Goal: Task Accomplishment & Management: Manage account settings

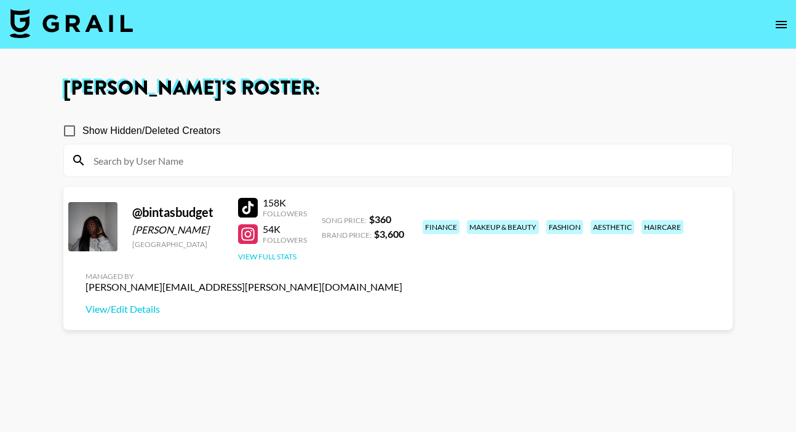
click at [277, 255] on button "View Full Stats" at bounding box center [267, 256] width 58 height 9
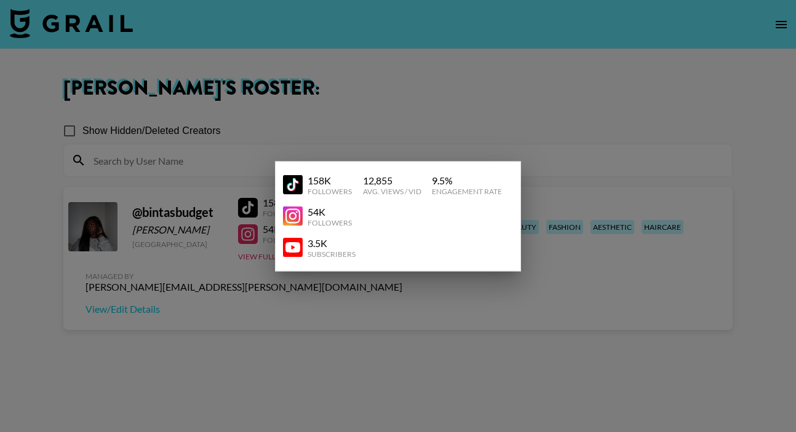
click at [520, 306] on div at bounding box center [398, 216] width 796 height 432
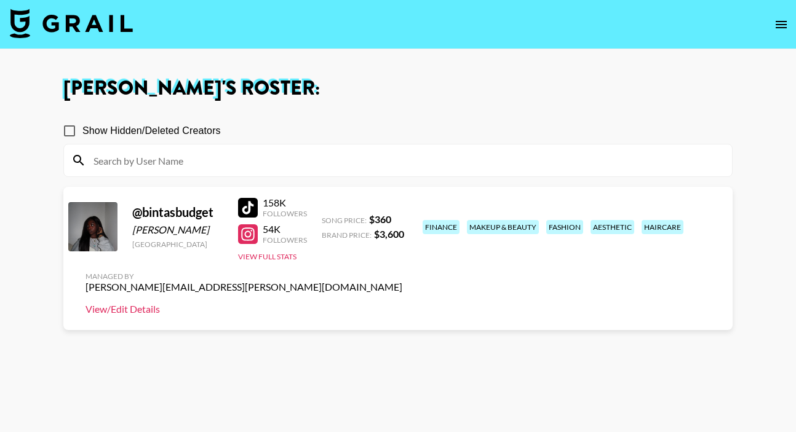
click at [402, 303] on link "View/Edit Details" at bounding box center [244, 309] width 317 height 12
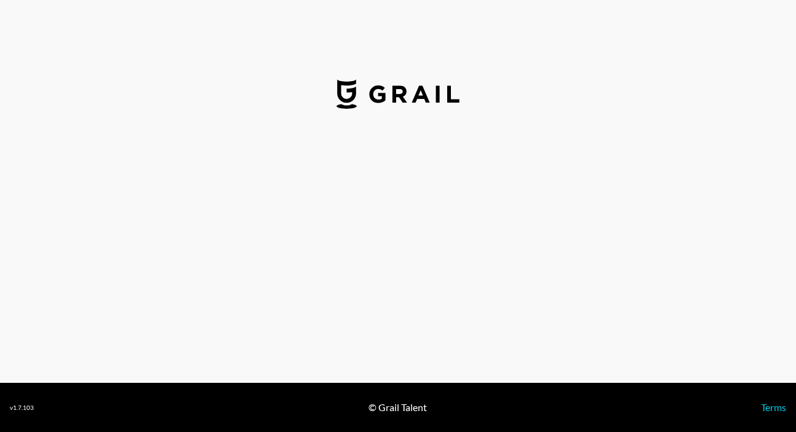
select select "USD"
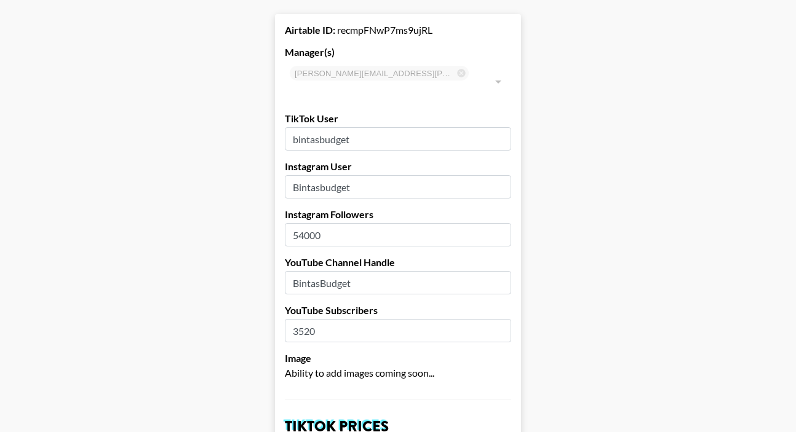
scroll to position [62, 0]
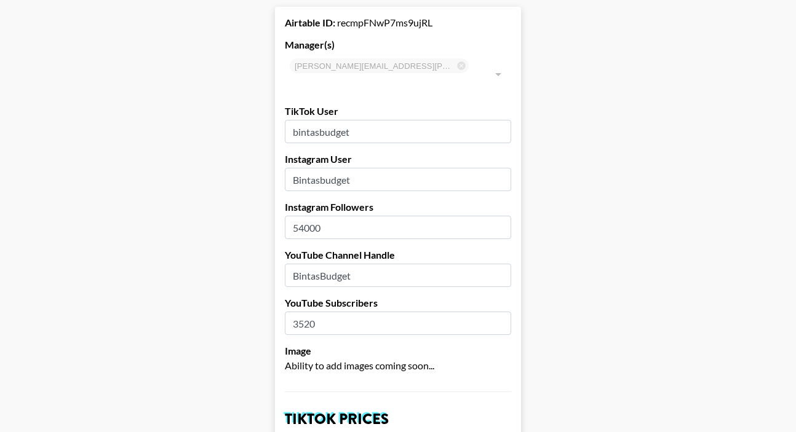
click at [304, 216] on input "54000" at bounding box center [398, 227] width 226 height 23
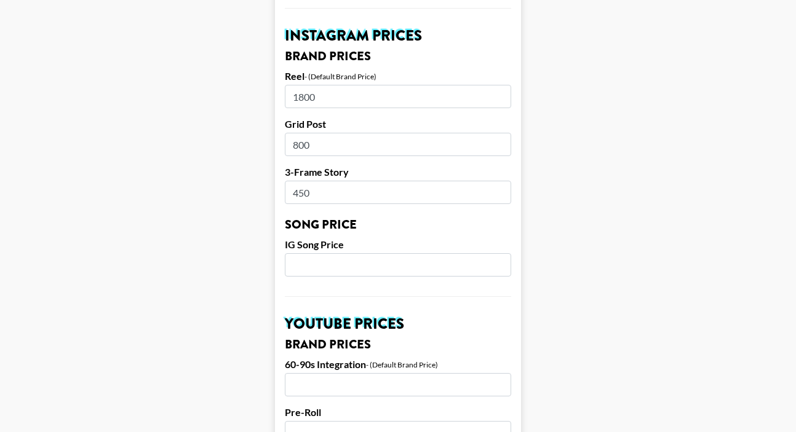
scroll to position [1236, 0]
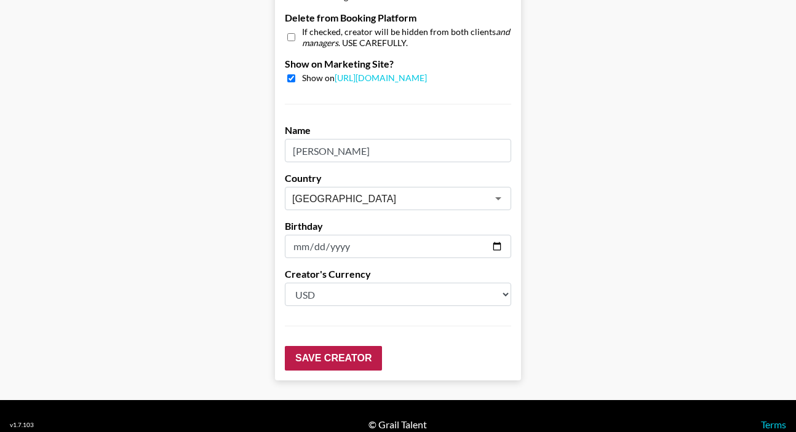
type input "61000"
click at [347, 346] on input "Save Creator" at bounding box center [333, 358] width 97 height 25
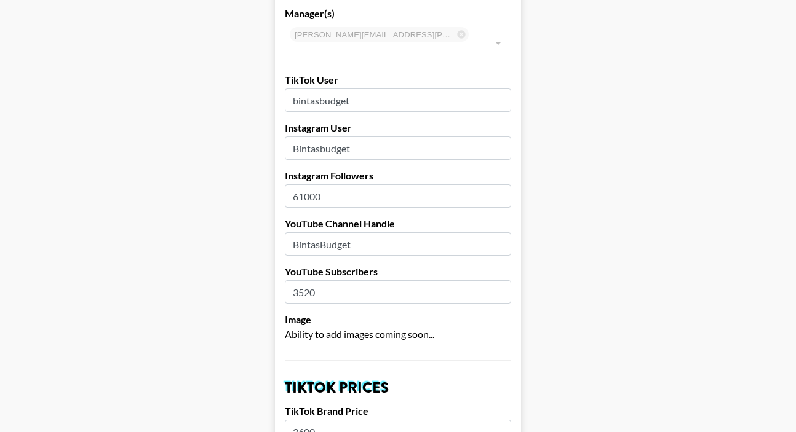
scroll to position [0, 0]
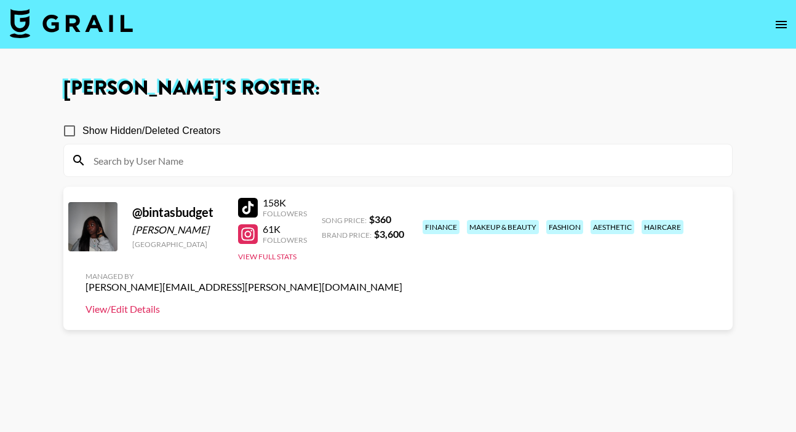
click at [402, 303] on link "View/Edit Details" at bounding box center [244, 309] width 317 height 12
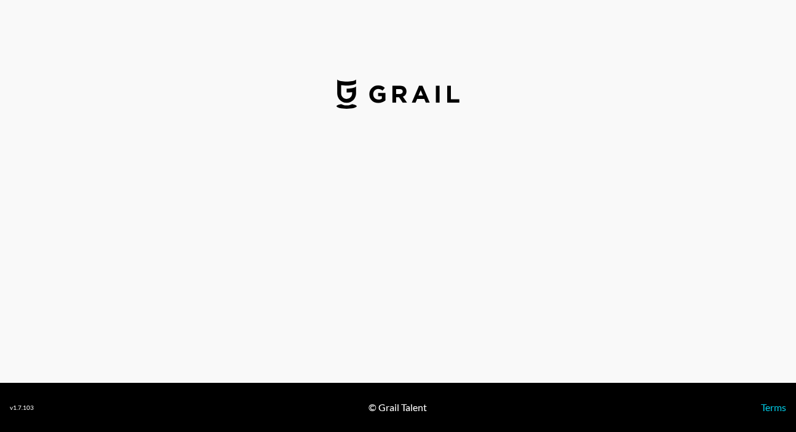
select select "USD"
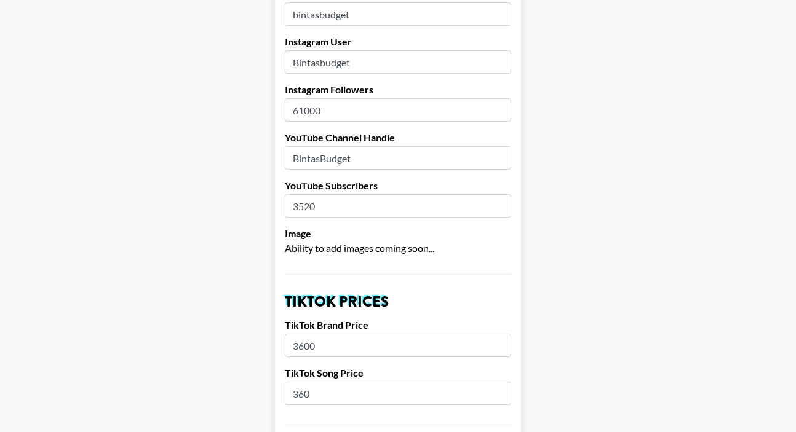
scroll to position [200, 0]
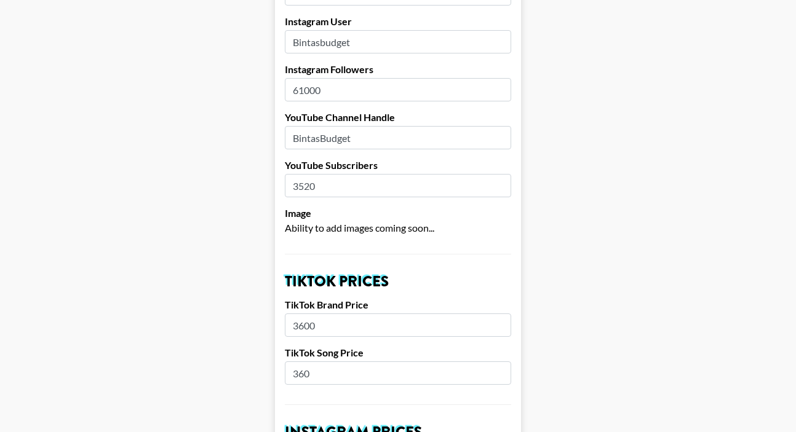
click at [298, 314] on input "3600" at bounding box center [398, 325] width 226 height 23
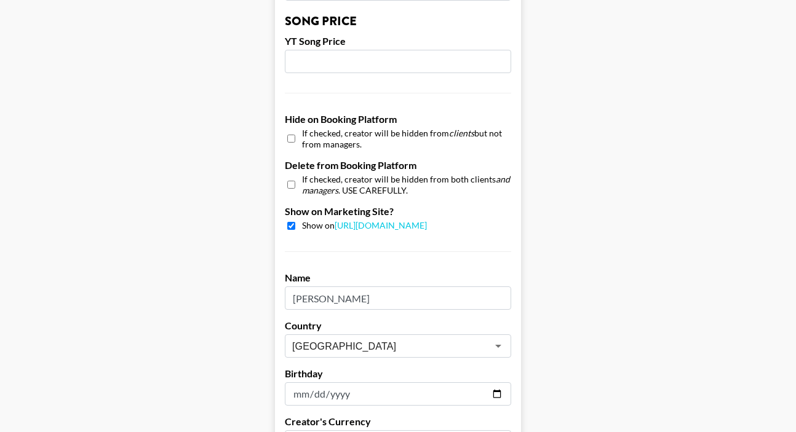
scroll to position [1236, 0]
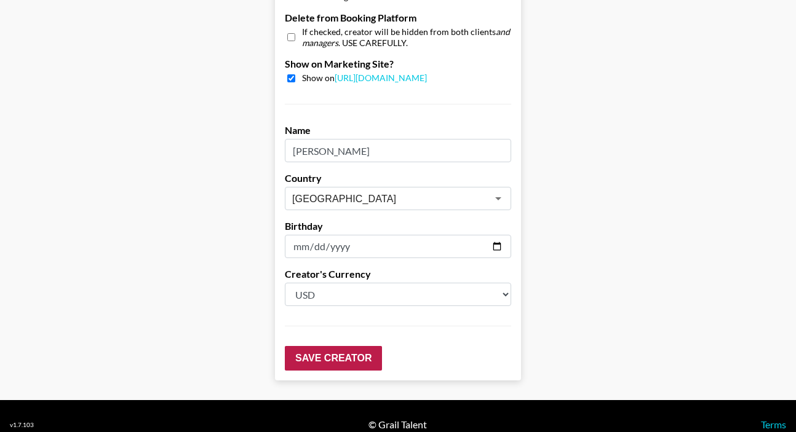
type input "2600"
click at [340, 346] on input "Save Creator" at bounding box center [333, 358] width 97 height 25
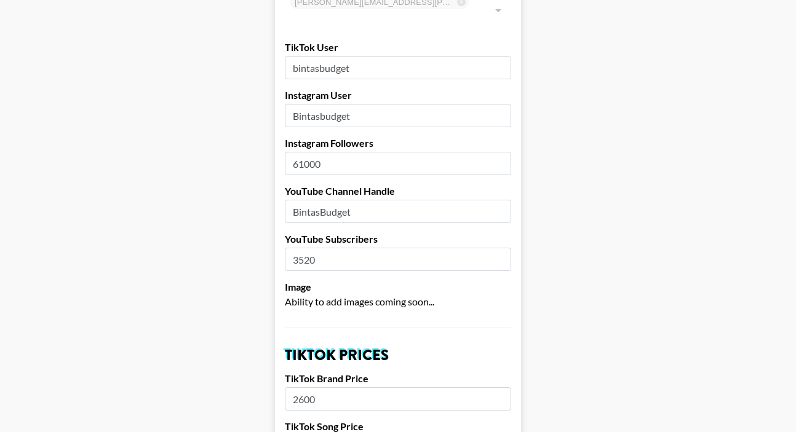
scroll to position [0, 0]
